Goal: Task Accomplishment & Management: Manage account settings

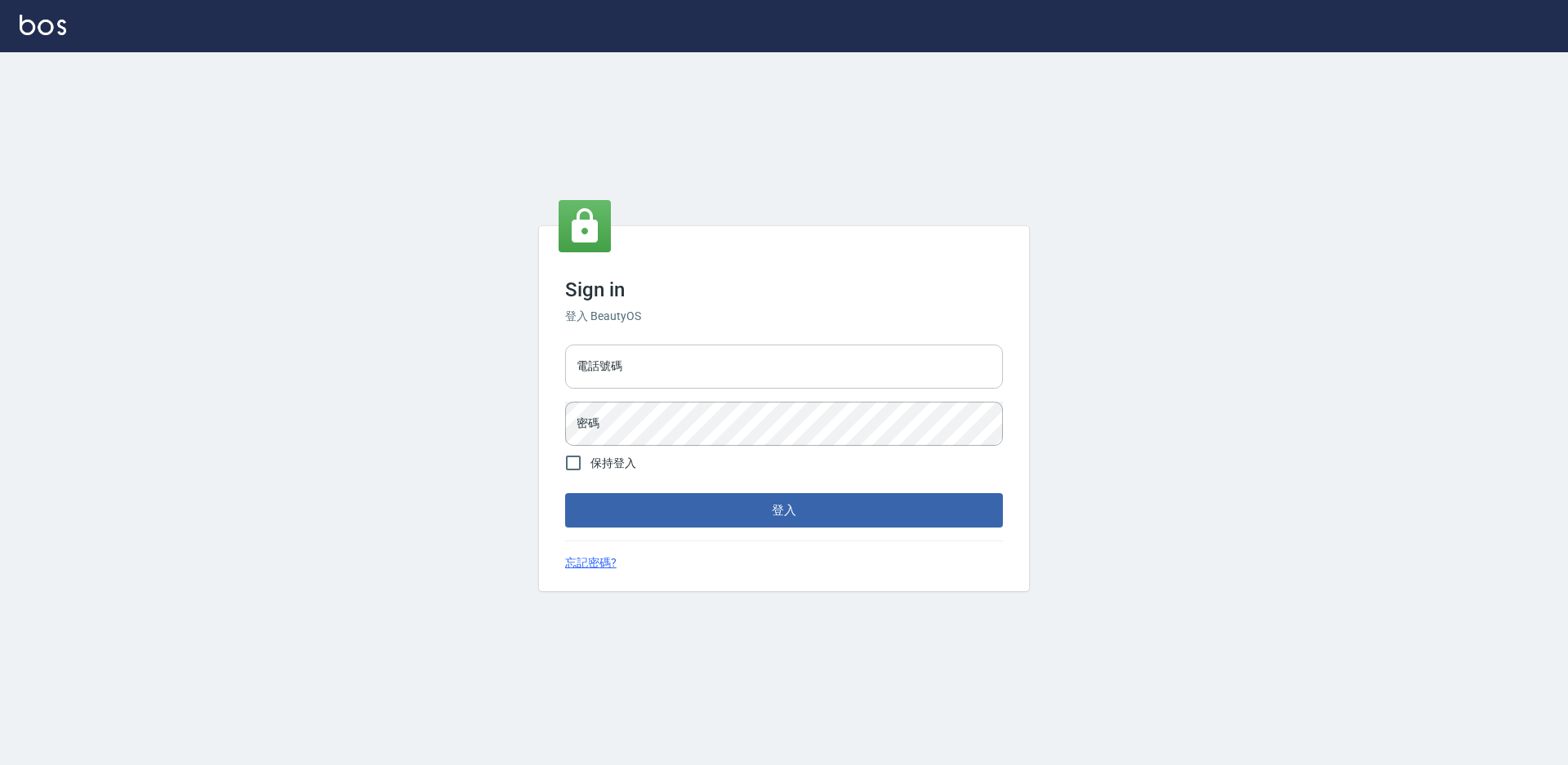
click at [609, 376] on input "電話號碼" at bounding box center [784, 367] width 438 height 44
type input "9"
type input "0988338477"
click at [565, 494] on button "登入" at bounding box center [784, 510] width 438 height 34
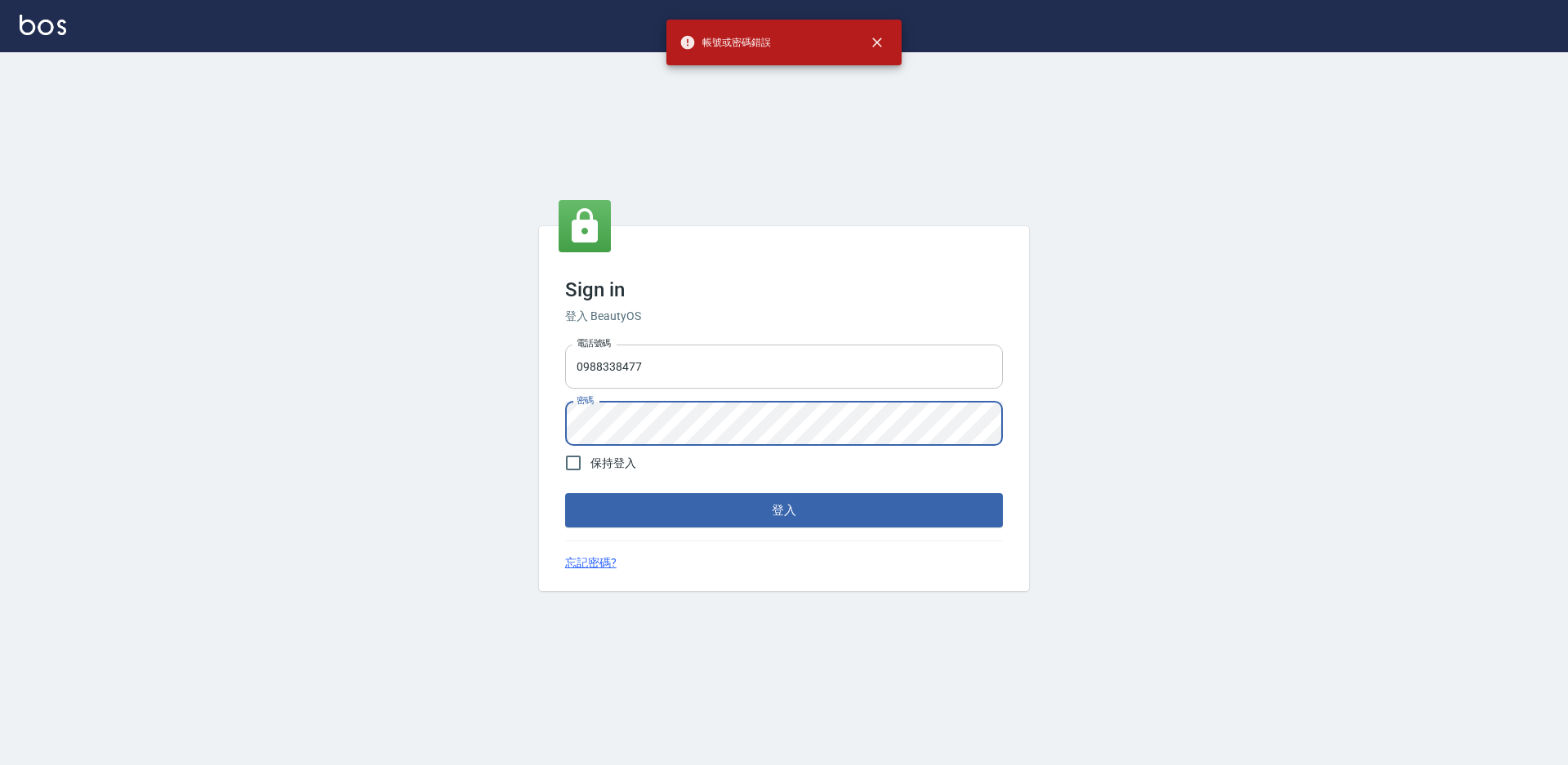
click at [565, 494] on button "登入" at bounding box center [784, 510] width 438 height 34
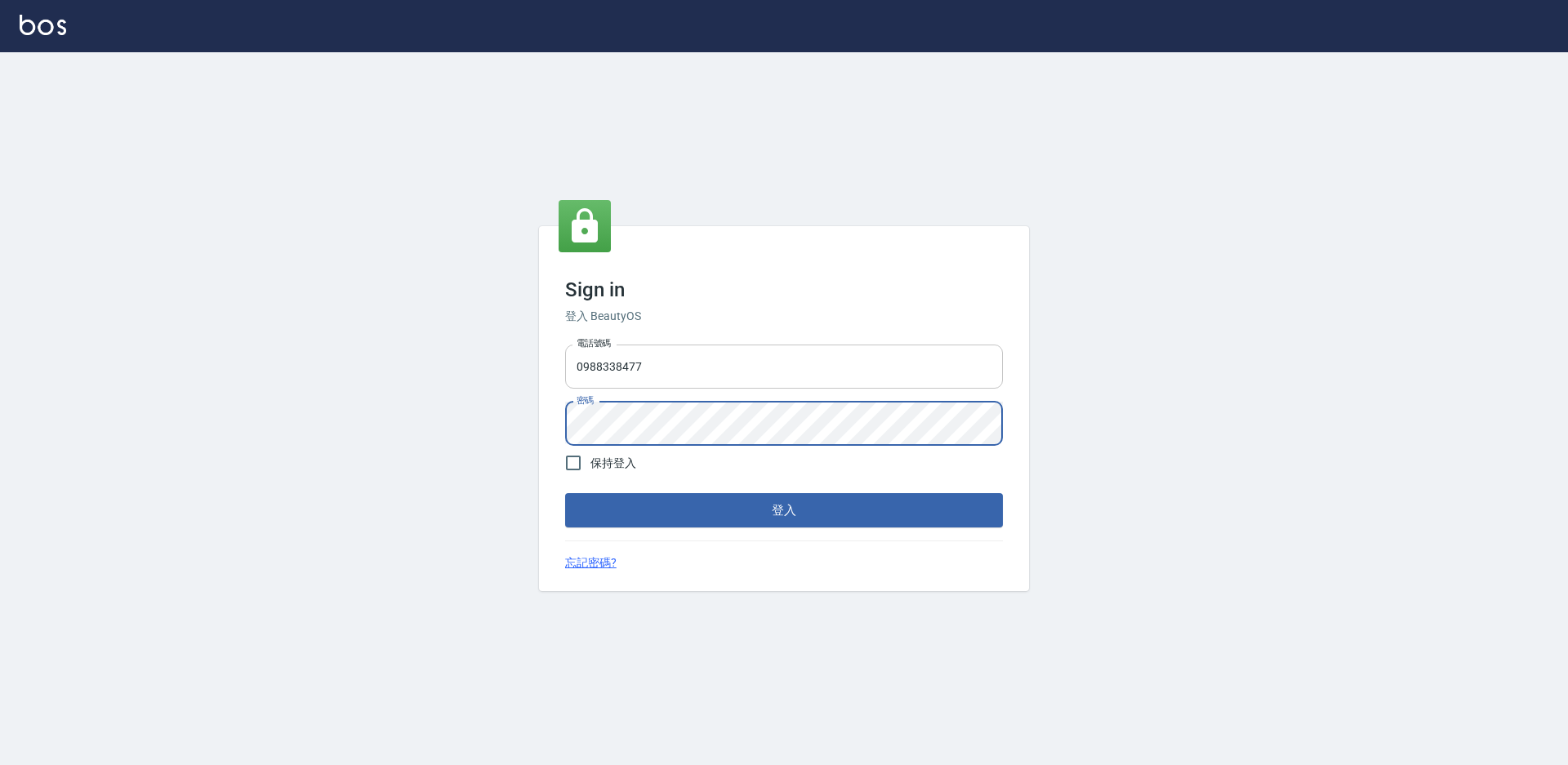
click at [565, 494] on button "登入" at bounding box center [784, 510] width 438 height 34
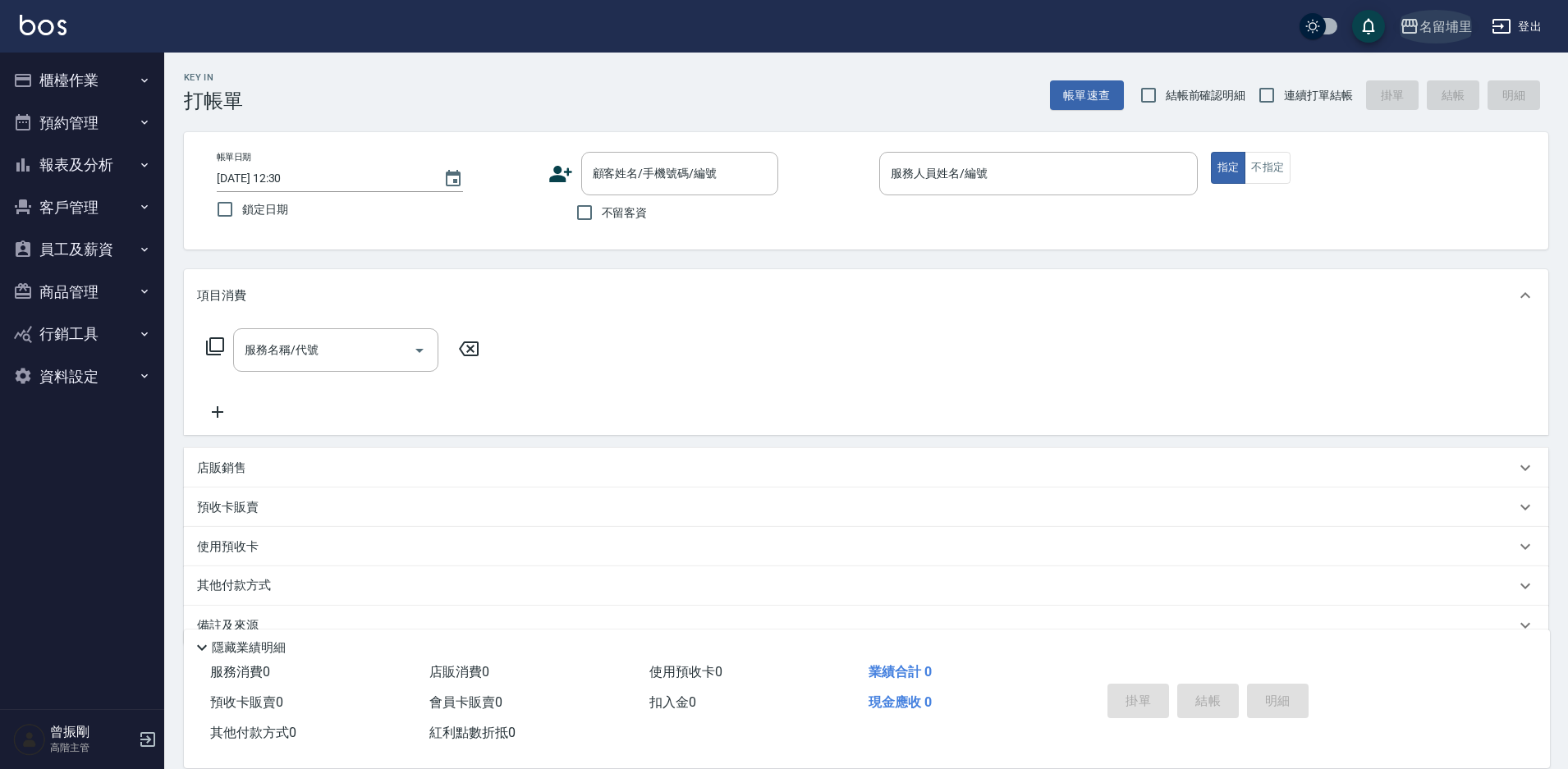
click at [1443, 23] on div "名留埔里" at bounding box center [1446, 27] width 52 height 20
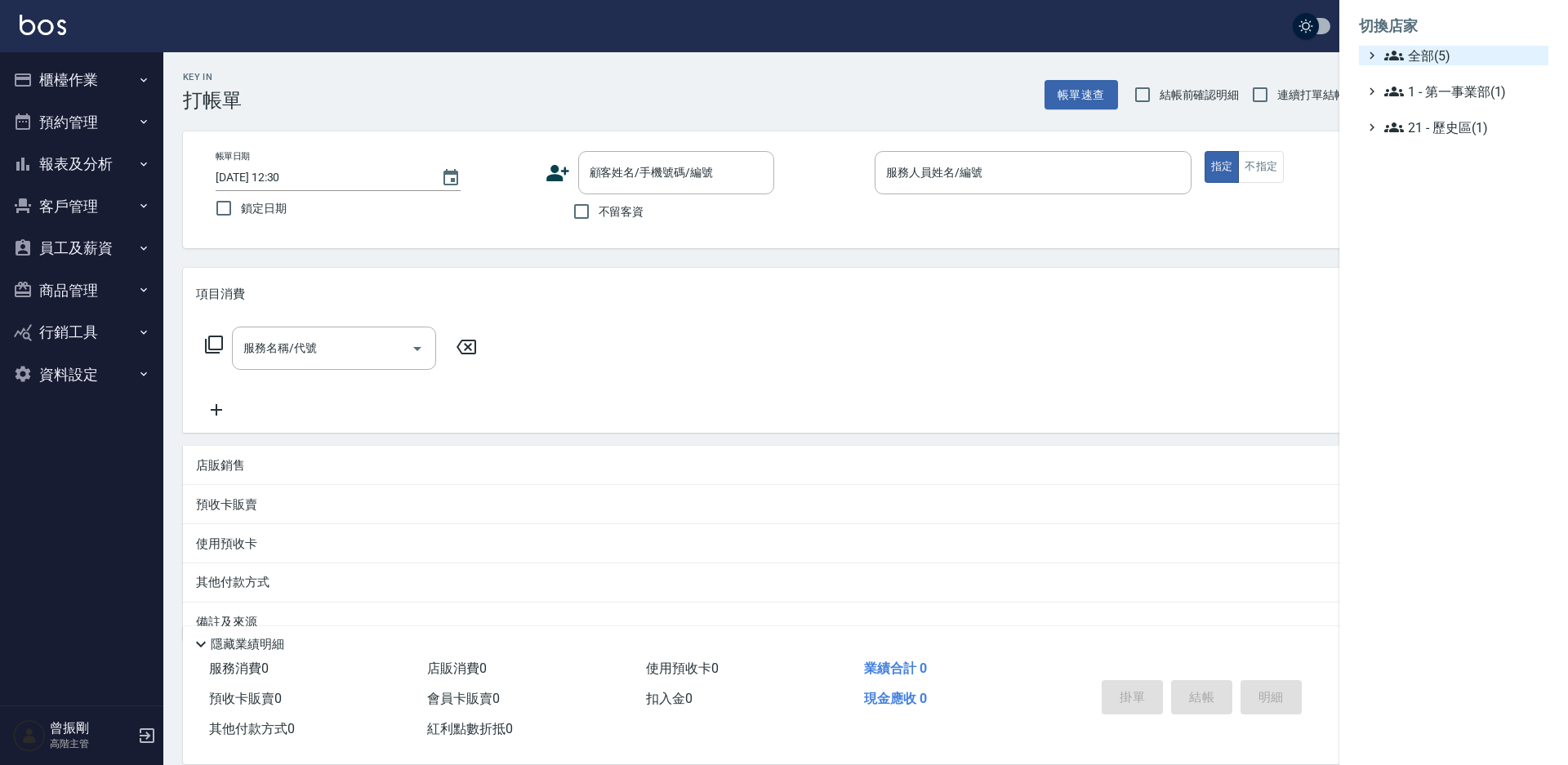
click at [1424, 57] on span "全部(5)" at bounding box center [1463, 55] width 157 height 19
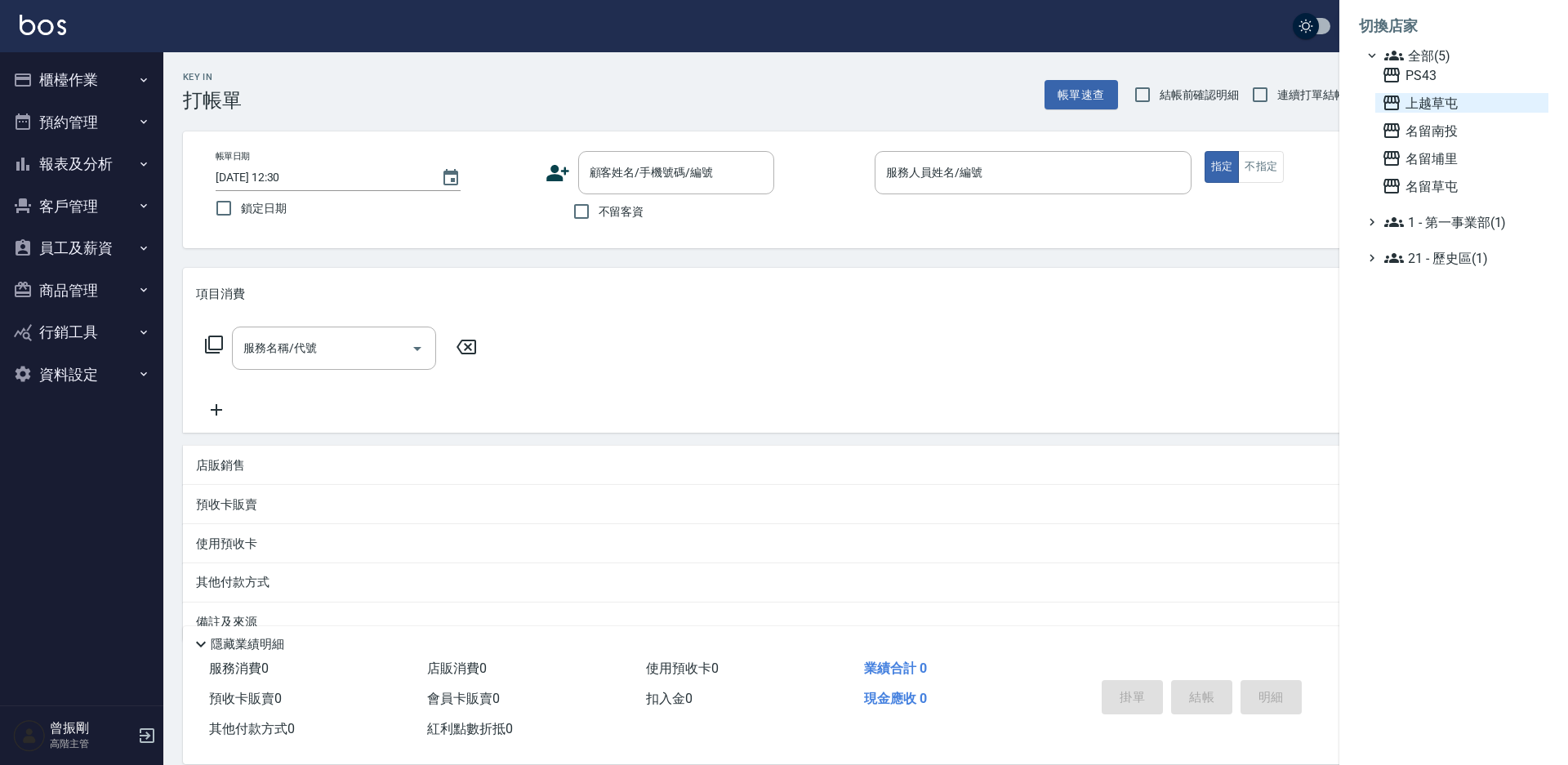
click at [1435, 99] on span "上越草屯" at bounding box center [1461, 103] width 160 height 19
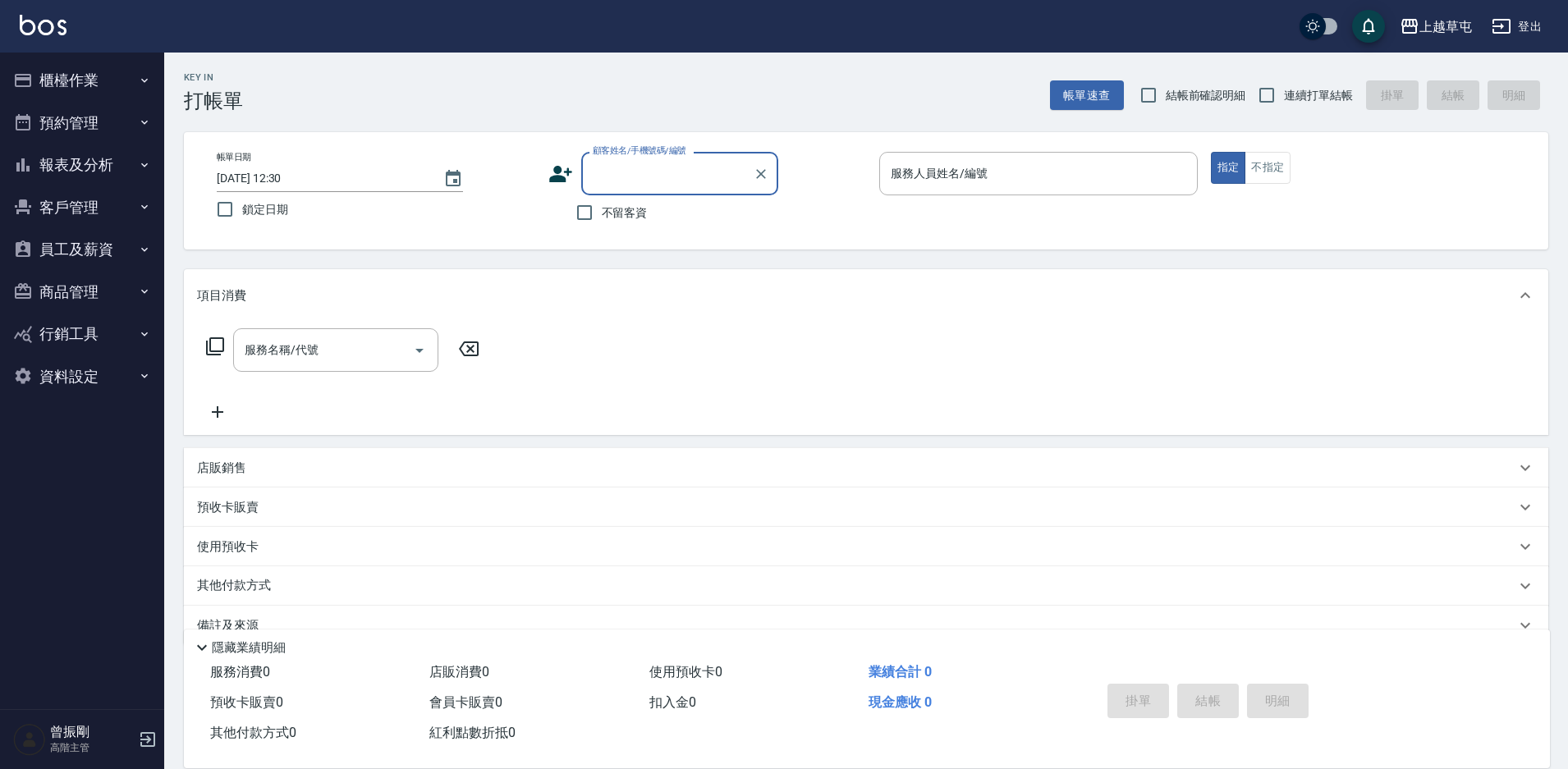
click at [85, 74] on button "櫃檯作業" at bounding box center [82, 80] width 151 height 43
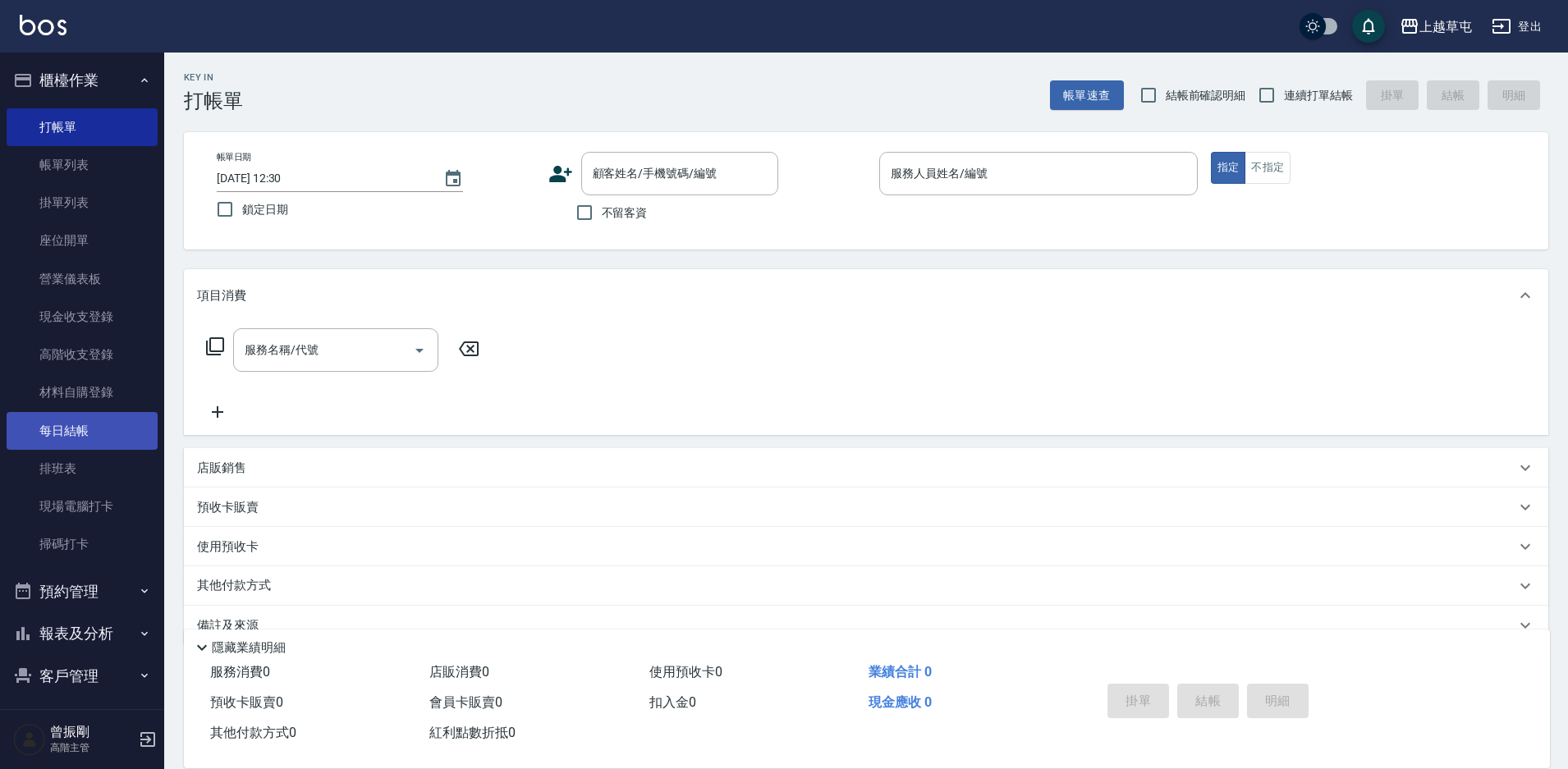
click at [69, 431] on link "每日結帳" at bounding box center [82, 431] width 151 height 38
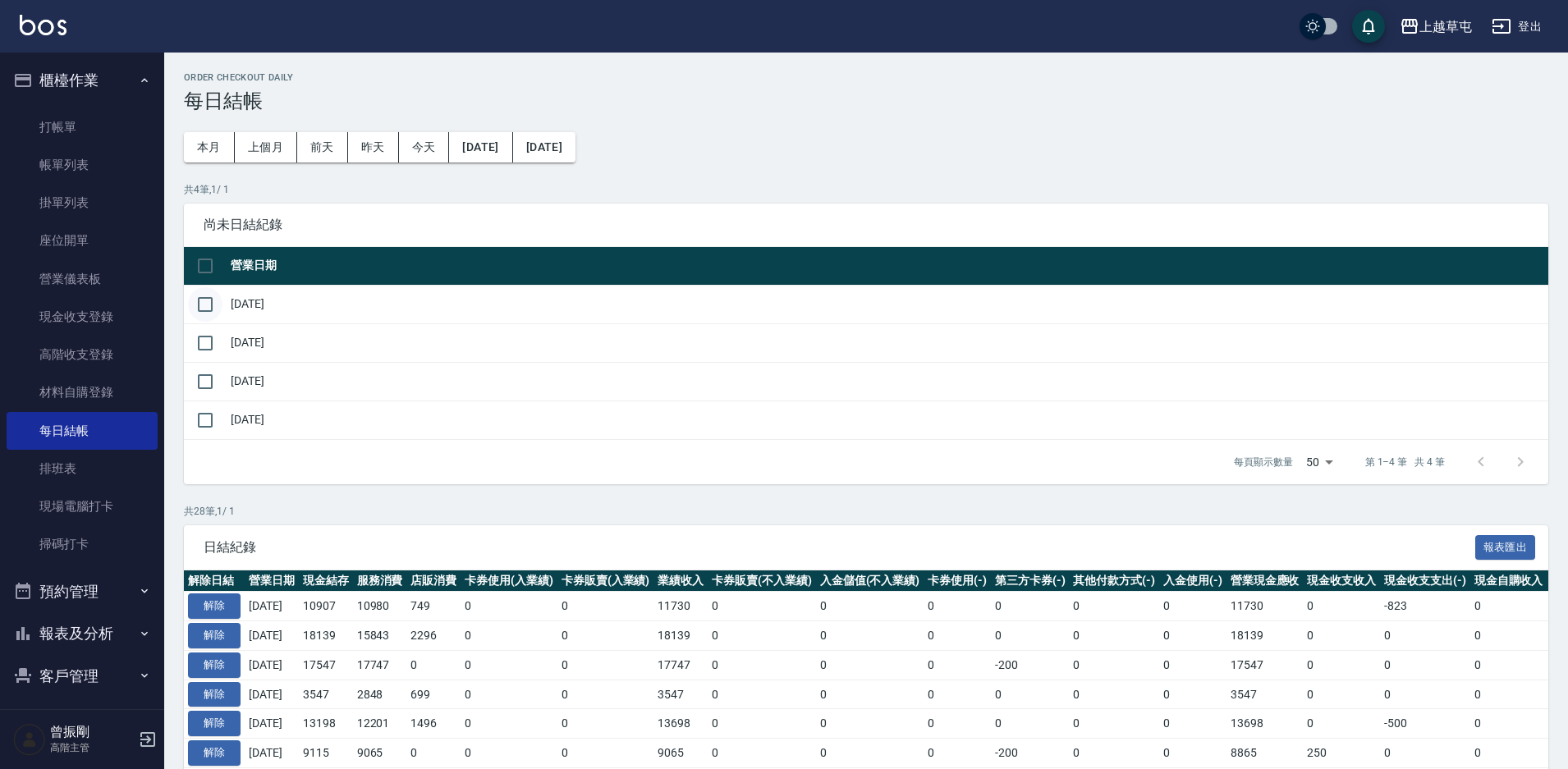
click at [218, 297] on input "checkbox" at bounding box center [205, 304] width 34 height 34
checkbox input "true"
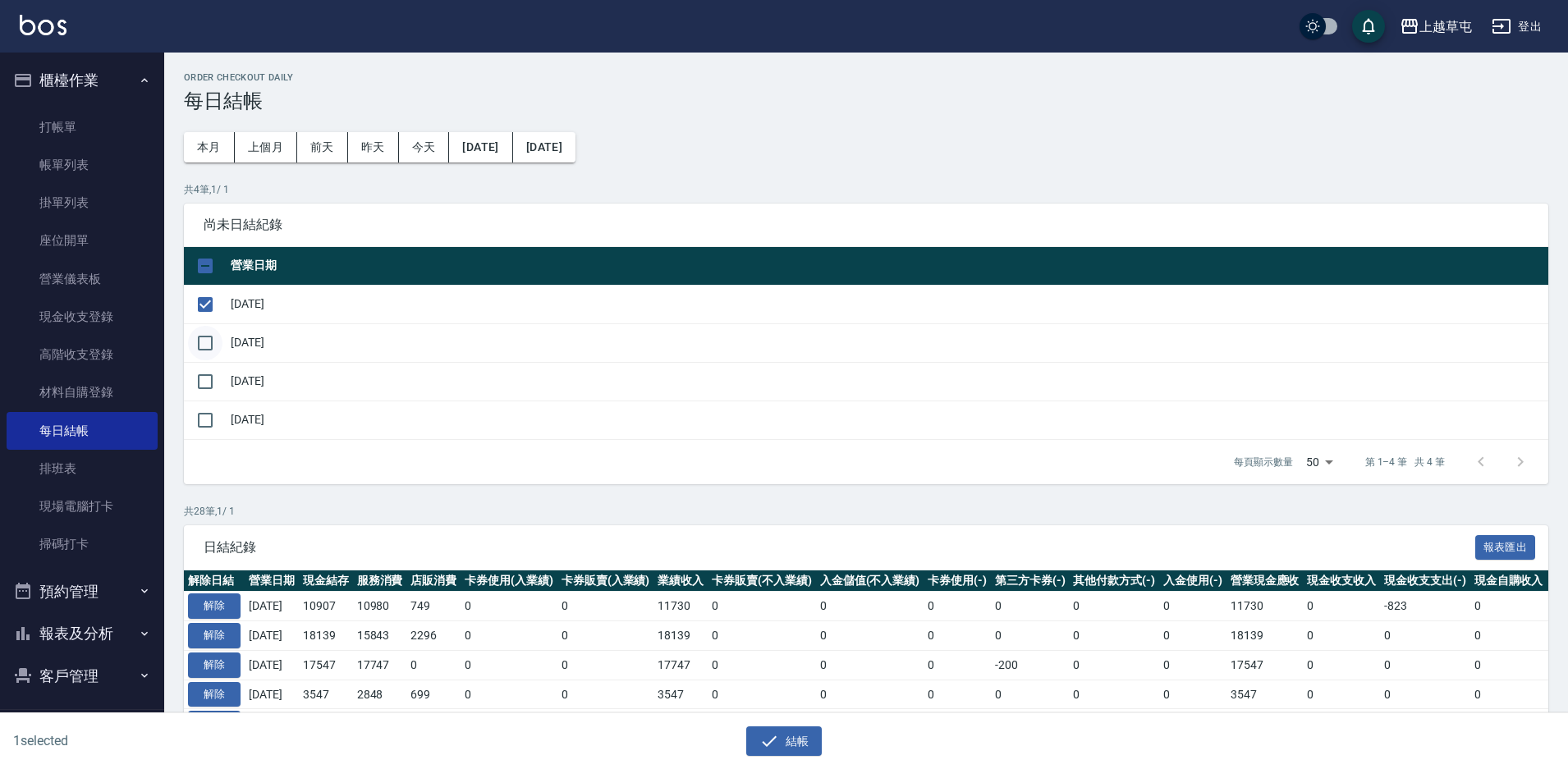
click at [217, 346] on input "checkbox" at bounding box center [205, 343] width 34 height 34
checkbox input "true"
click at [214, 385] on input "checkbox" at bounding box center [205, 382] width 34 height 34
checkbox input "true"
click at [796, 738] on button "結帳" at bounding box center [785, 741] width 76 height 31
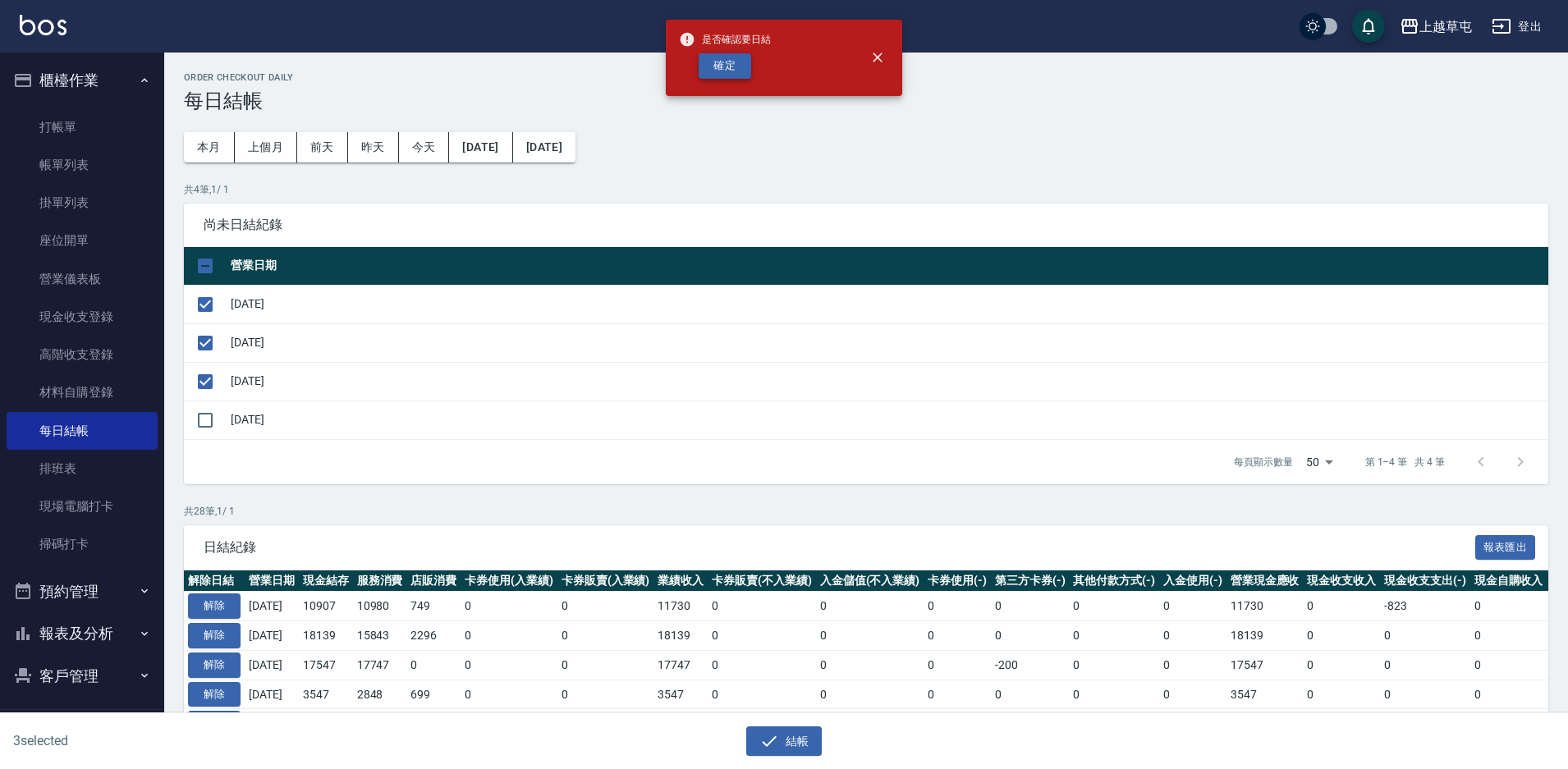
click at [731, 75] on button "確定" at bounding box center [724, 65] width 52 height 25
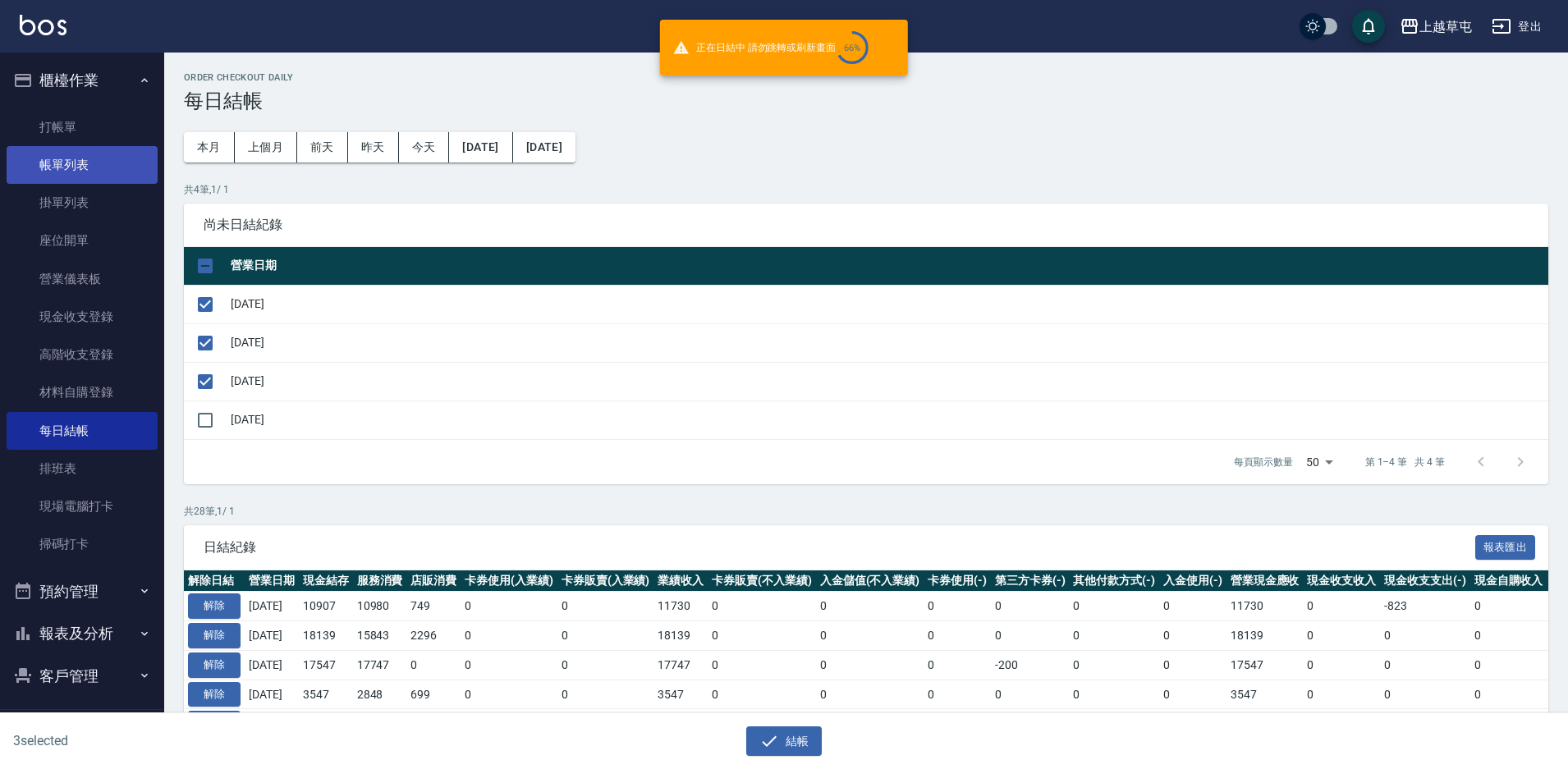
checkbox input "false"
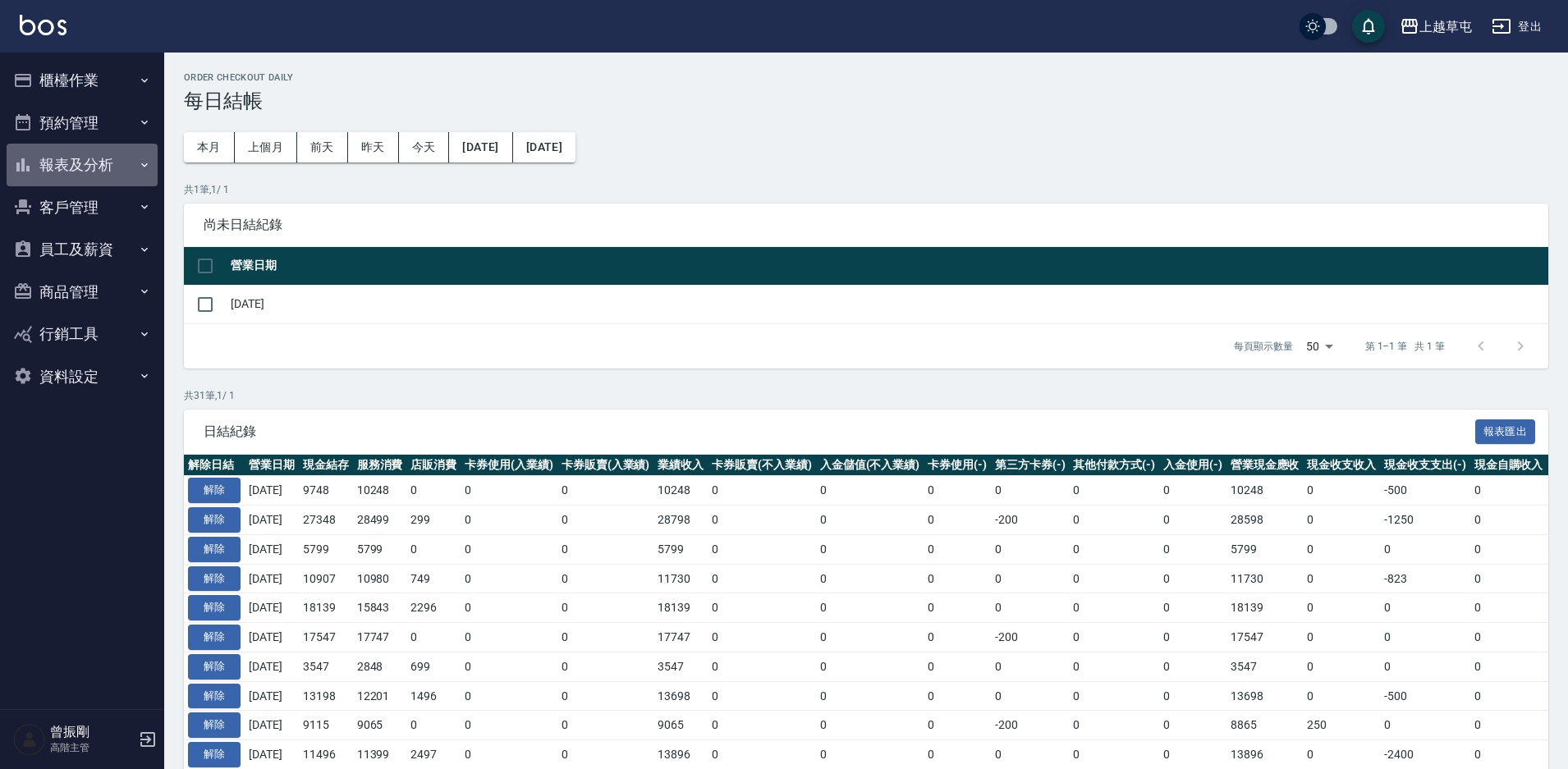
click at [81, 175] on button "報表及分析" at bounding box center [82, 165] width 151 height 43
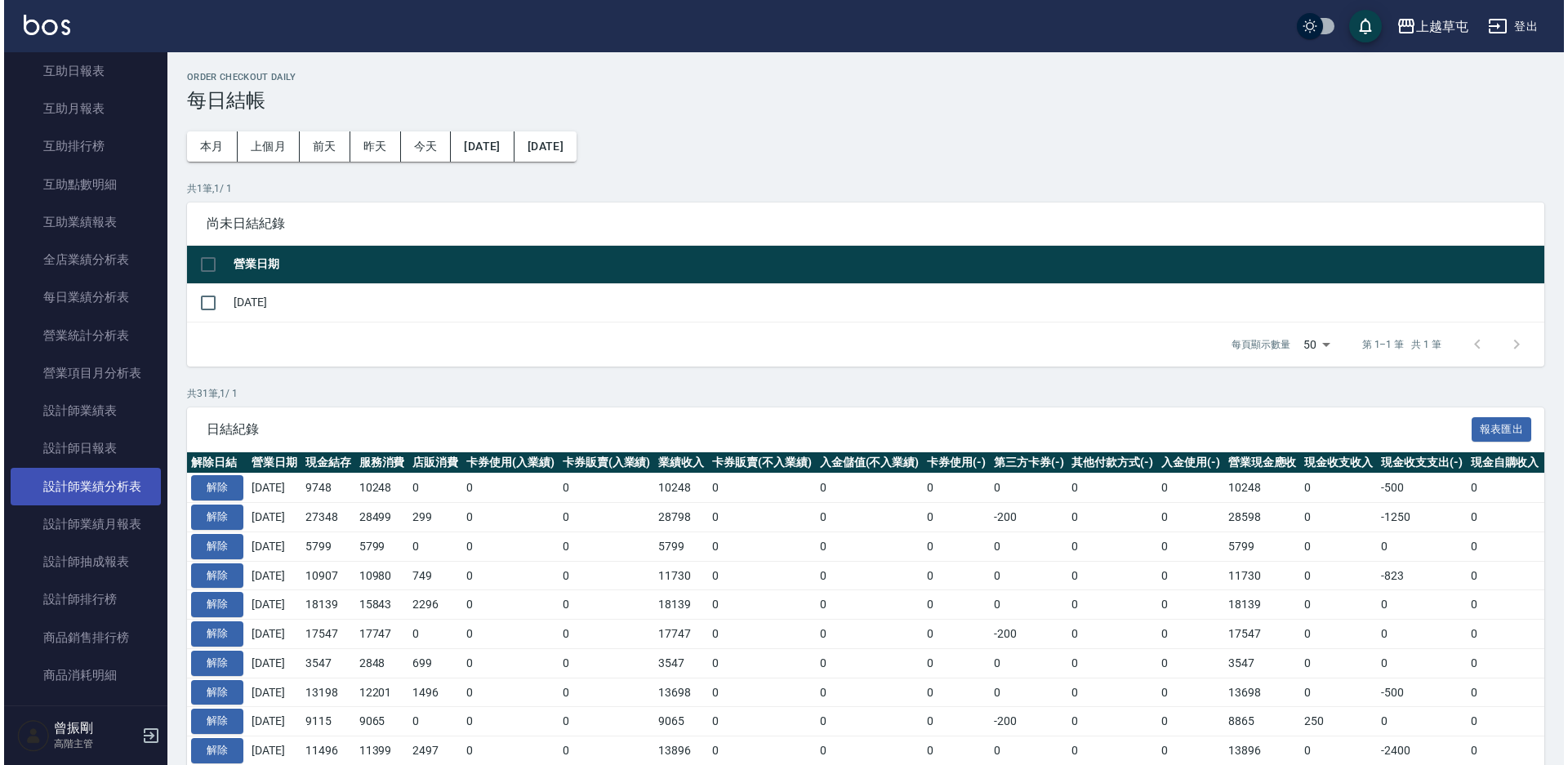
scroll to position [327, 0]
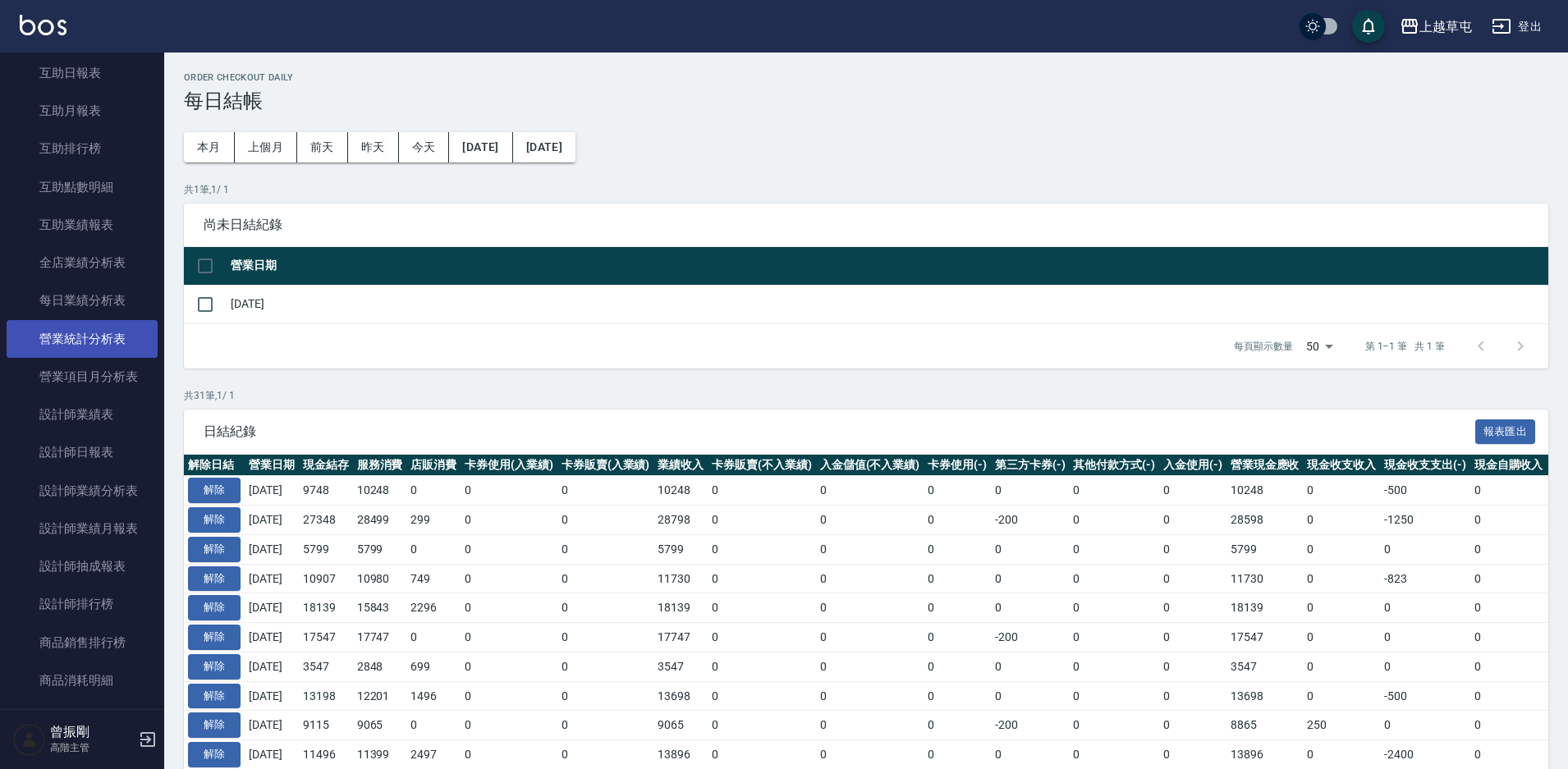
click at [86, 344] on link "營業統計分析表" at bounding box center [82, 339] width 151 height 38
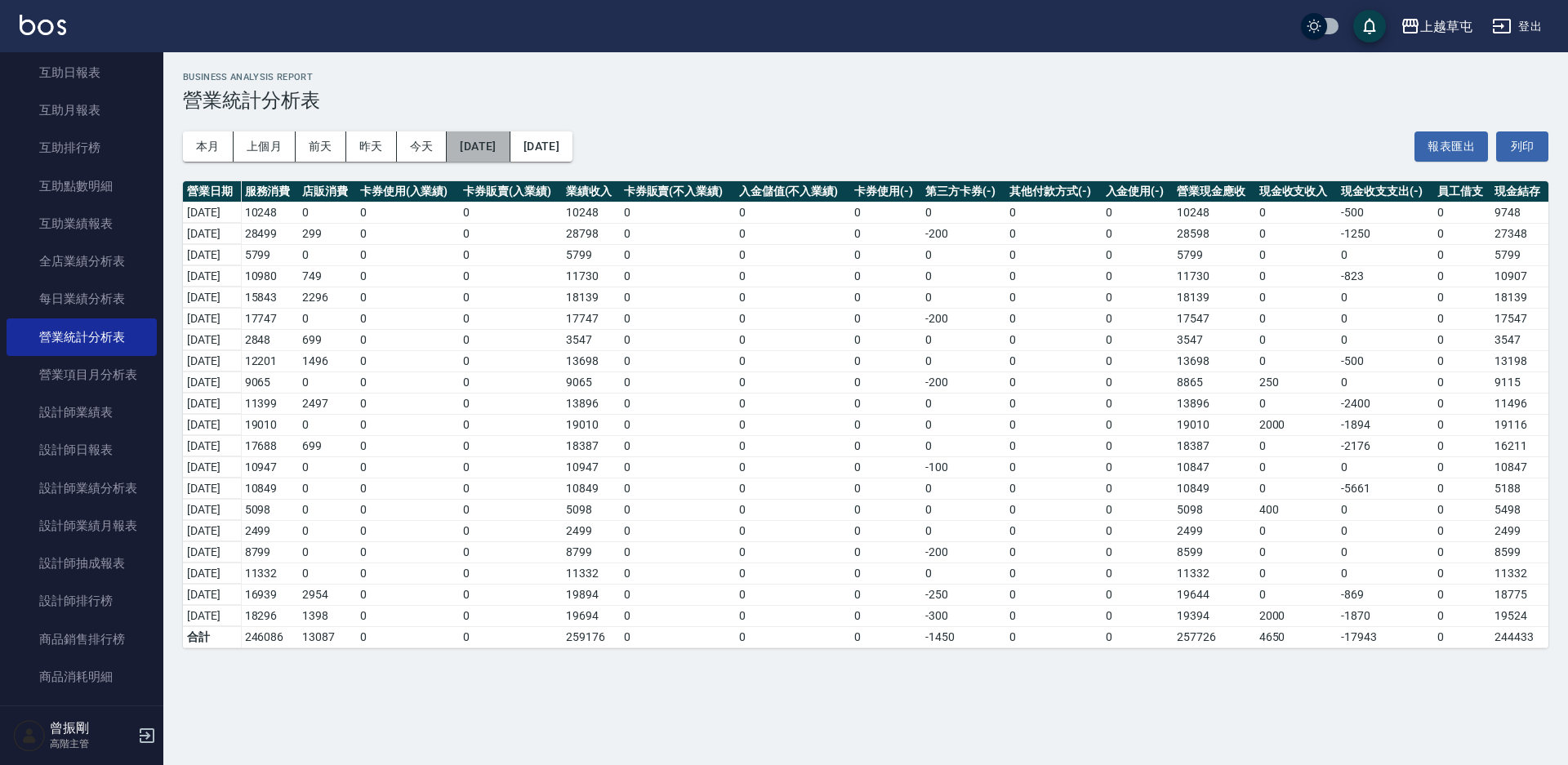
click at [495, 149] on button "[DATE]" at bounding box center [478, 146] width 63 height 31
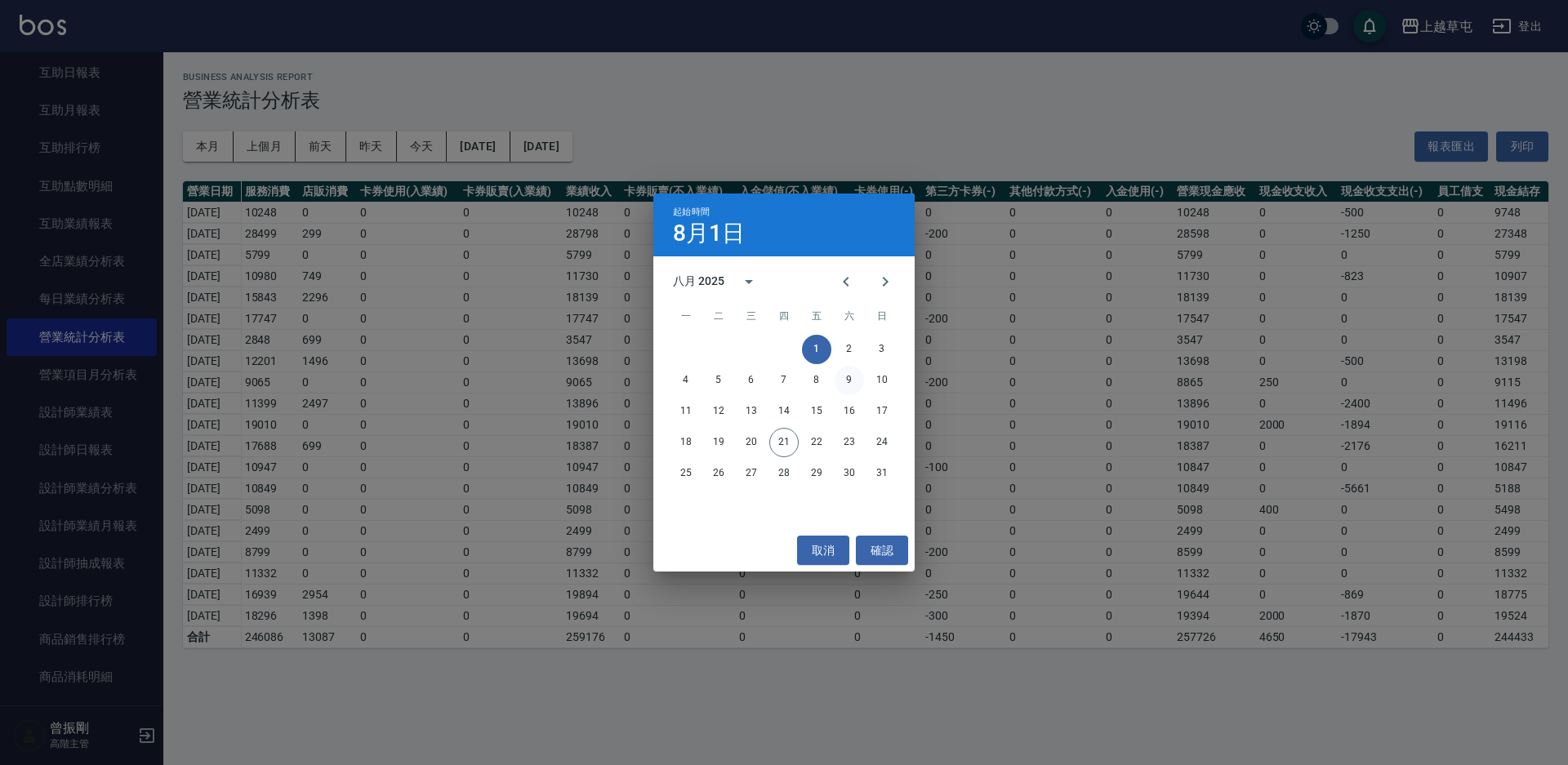
click at [843, 379] on button "9" at bounding box center [849, 381] width 30 height 30
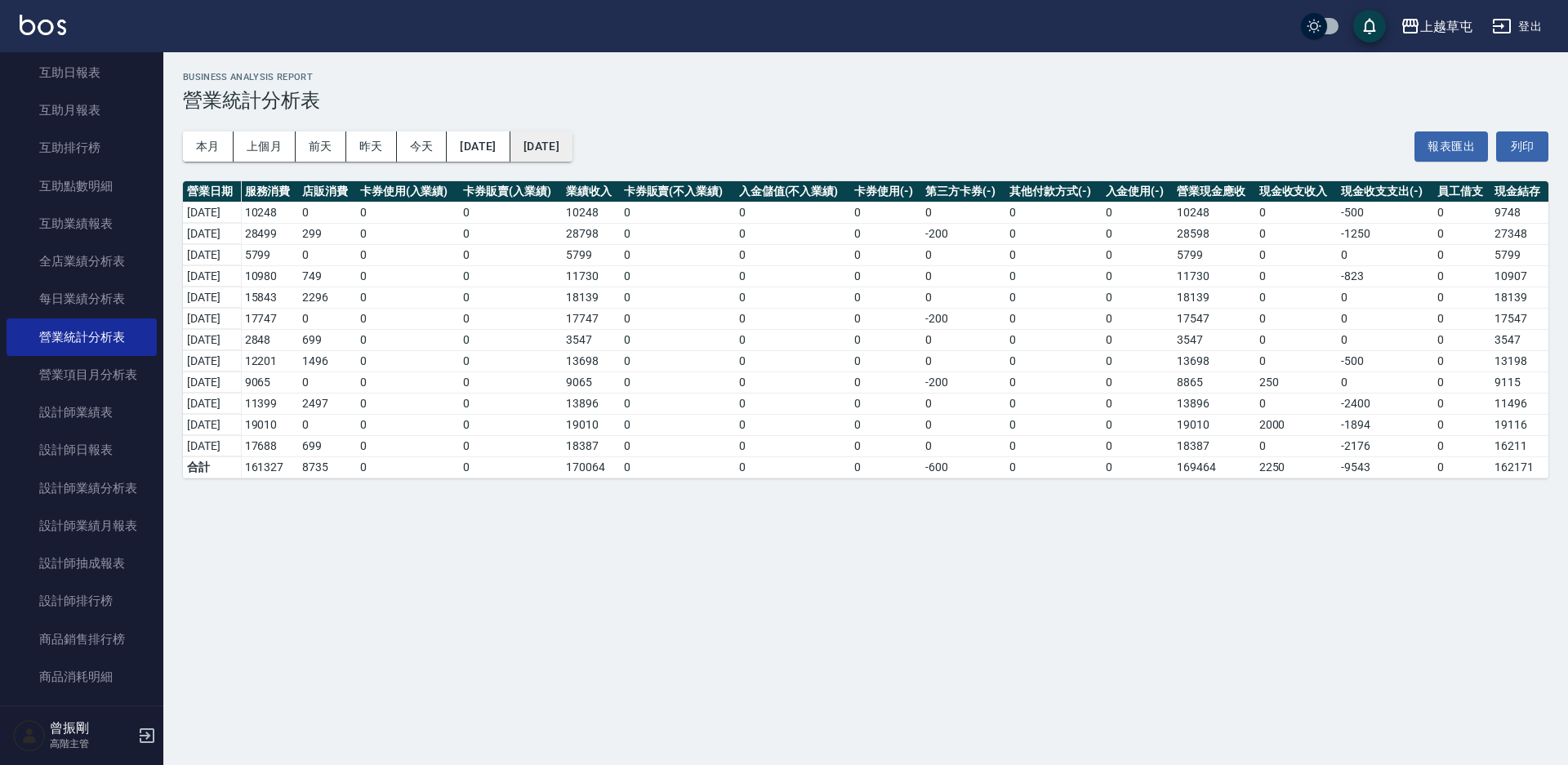
click at [572, 142] on button "[DATE]" at bounding box center [541, 146] width 62 height 31
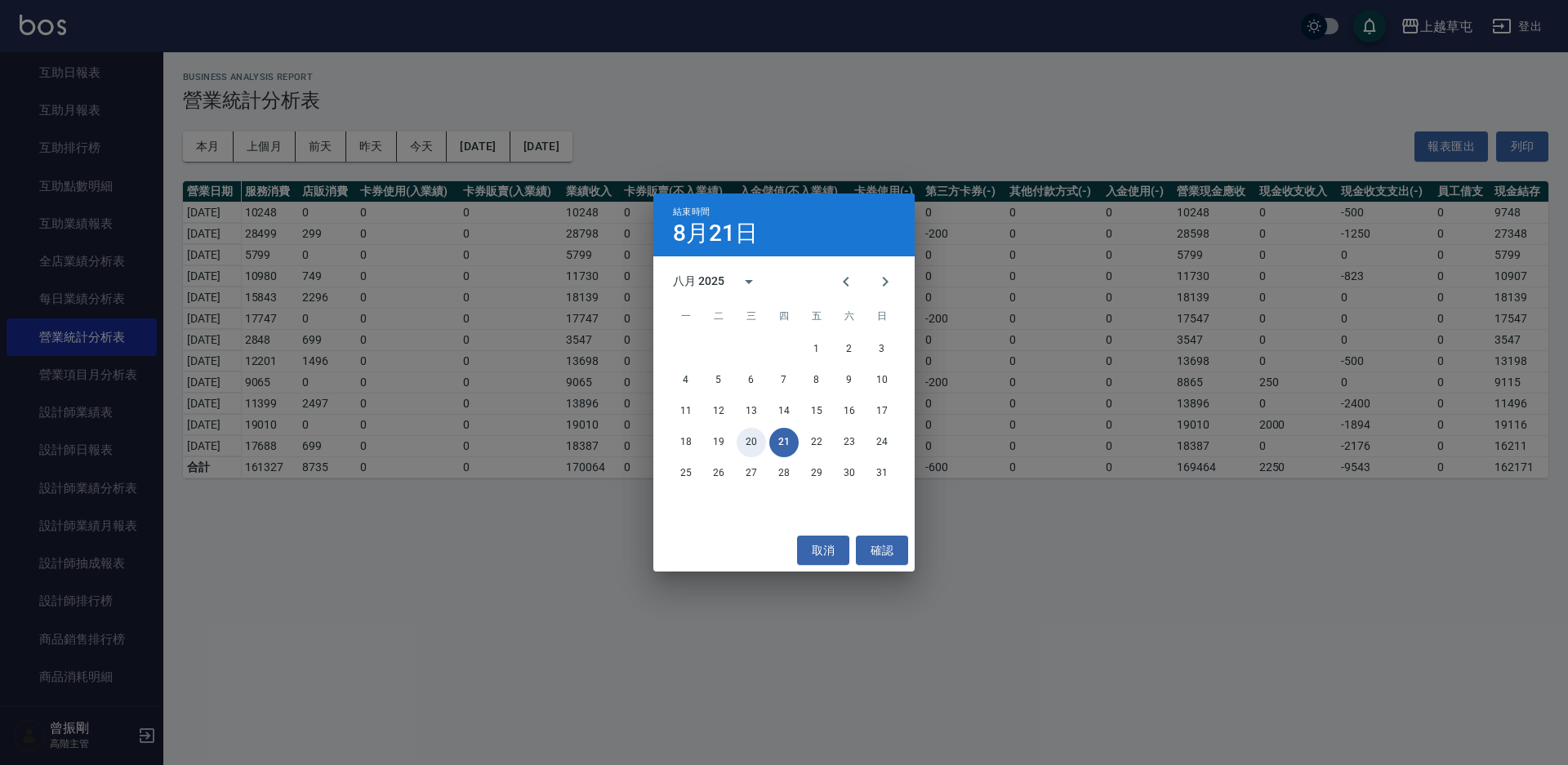
click at [753, 444] on button "20" at bounding box center [751, 443] width 30 height 30
